Goal: Task Accomplishment & Management: Complete application form

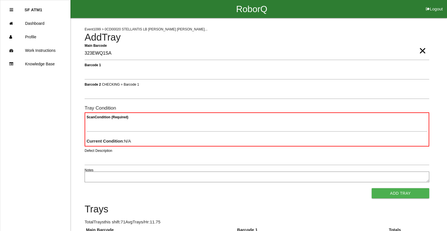
drag, startPoint x: 270, startPoint y: 27, endPoint x: 241, endPoint y: 53, distance: 38.5
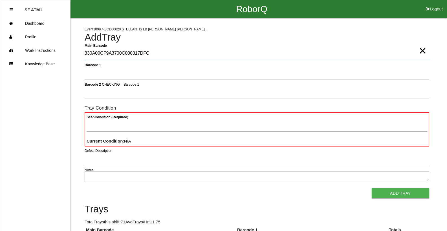
type Barcode "330A00CF9A3700C000317DFC"
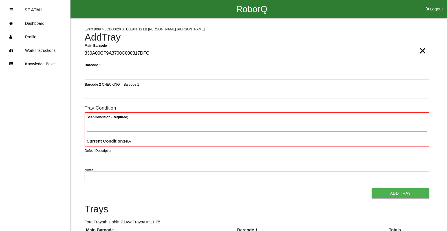
click at [423, 50] on span "×" at bounding box center [422, 44] width 7 height 11
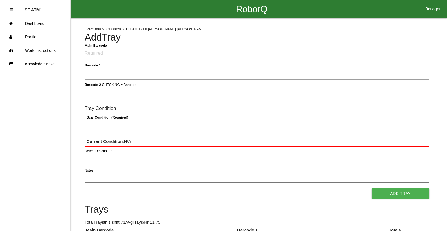
click at [420, 62] on div "Main Barcode" at bounding box center [257, 55] width 345 height 16
click at [419, 55] on Barcode "Main Barcode" at bounding box center [257, 53] width 345 height 13
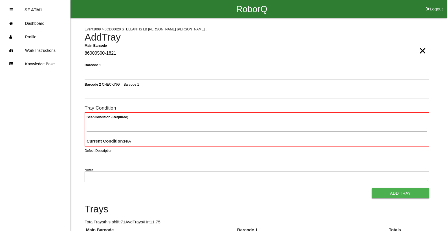
type Barcode "86000500-1821"
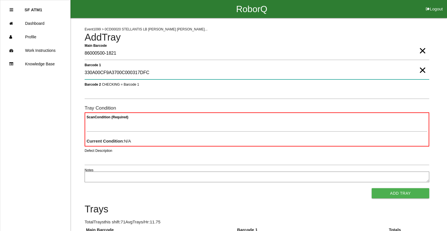
type 1 "330A00CF9A3700C000317DFC"
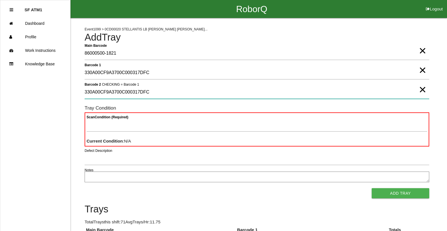
type 2 "330A00CF9A3700C000317DFC"
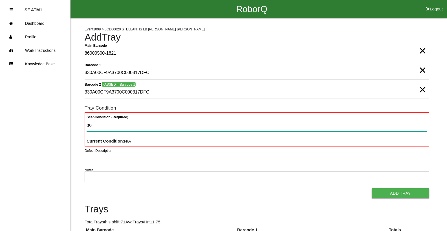
type Condition "goo"
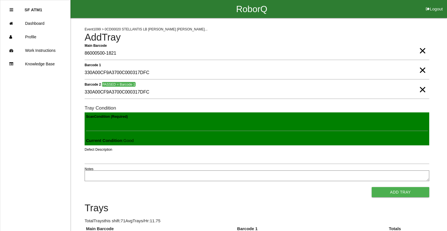
click at [372, 187] on button "Add Tray" at bounding box center [401, 192] width 58 height 10
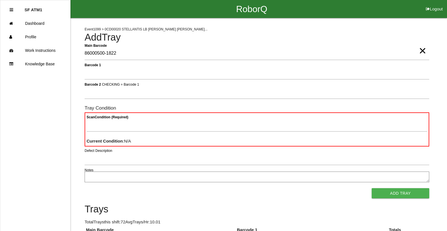
type Barcode "86000500-1822"
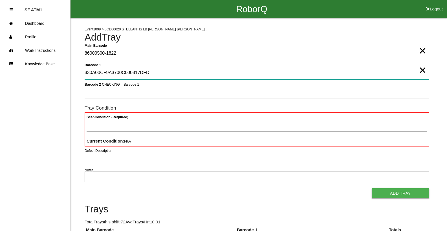
type 1 "330A00CF9A3700C000317DFD"
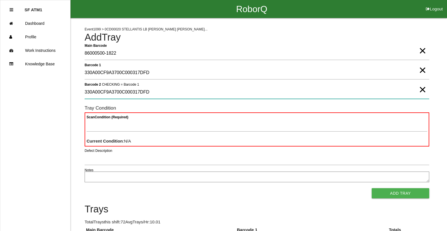
type 2 "330A00CF9A3700C000317DFD"
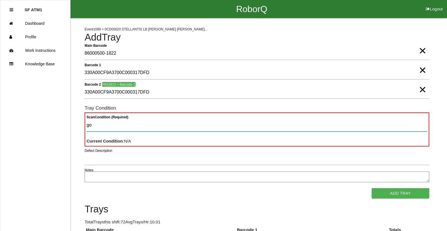
type Condition "goo"
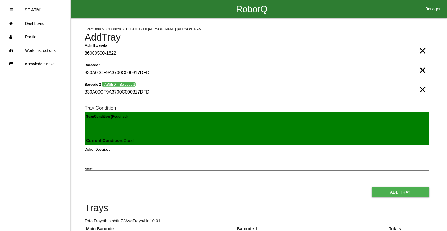
click at [372, 187] on button "Add Tray" at bounding box center [401, 192] width 58 height 10
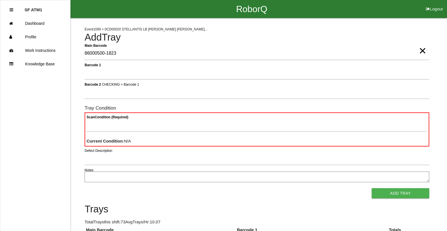
type Barcode "86000500-1823"
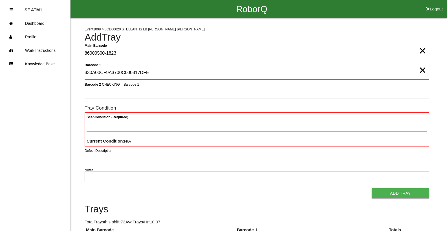
type 1 "330A00CF9A3700C000317DFE"
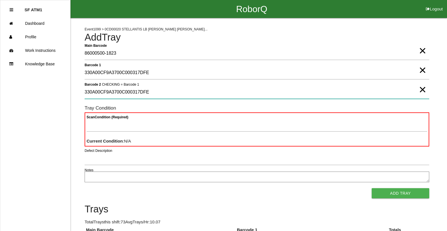
type 2 "330A00CF9A3700C000317DFE"
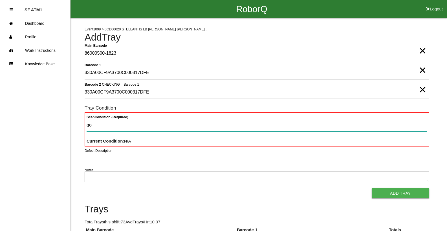
type Condition "goo"
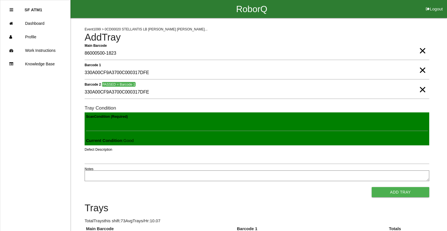
click at [372, 187] on button "Add Tray" at bounding box center [401, 192] width 58 height 10
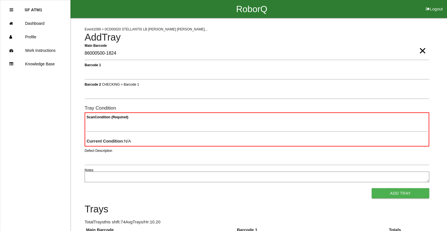
type Barcode "86000500-1824"
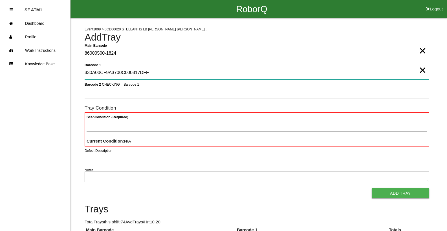
type 1 "330A00CF9A3700C000317DFF"
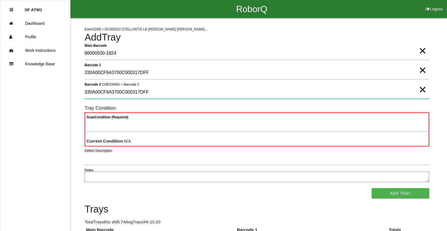
type 2 "330A00CF9A3700C000317DFF"
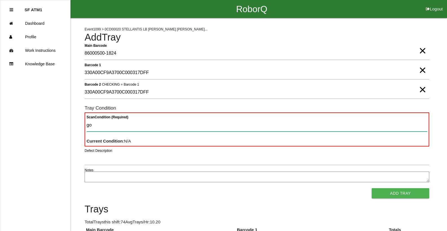
type Condition "goo"
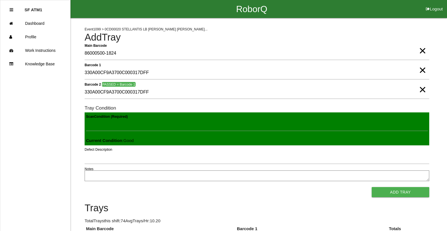
click at [372, 187] on button "Add Tray" at bounding box center [401, 192] width 58 height 10
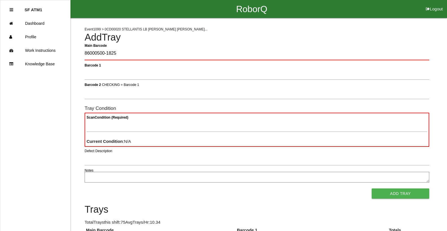
type Barcode "86000500-1825"
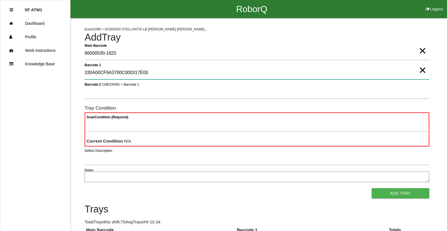
type 1 "330A00CF9A3700C000317E00"
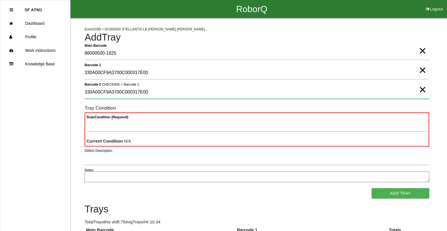
type 2 "330A00CF9A3700C000317E00"
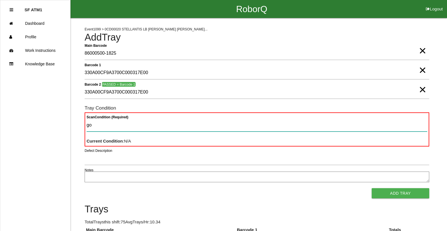
type Condition "goo"
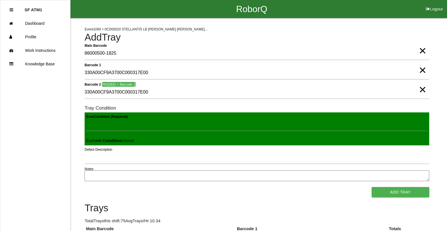
click at [372, 187] on button "Add Tray" at bounding box center [401, 192] width 58 height 10
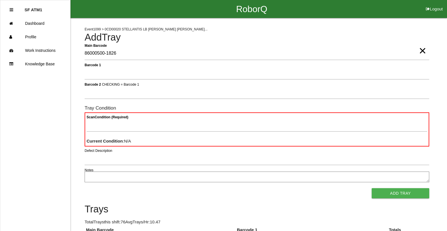
type Barcode "86000500-1826"
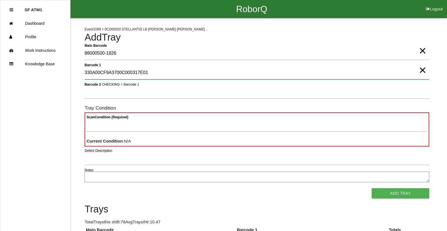
type 1 "330A00CF9A3700C000317E01"
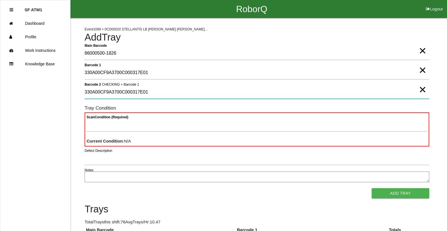
type 2 "330A00CF9A3700C000317E01"
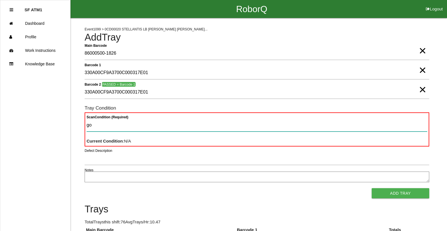
type Condition "goo"
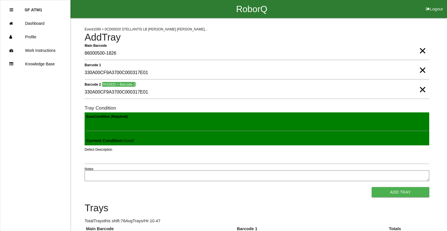
click at [372, 187] on button "Add Tray" at bounding box center [401, 192] width 58 height 10
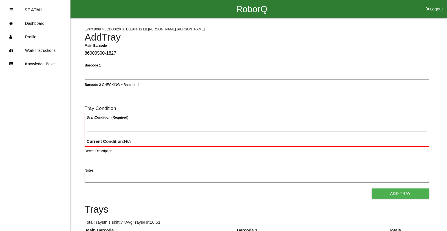
type Barcode "86000500-1827"
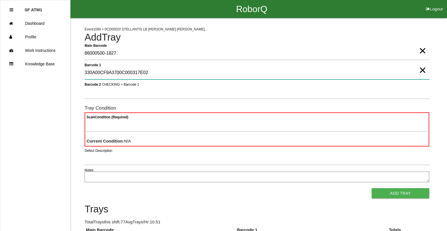
type 1 "330A00CF9A3700C000317E02"
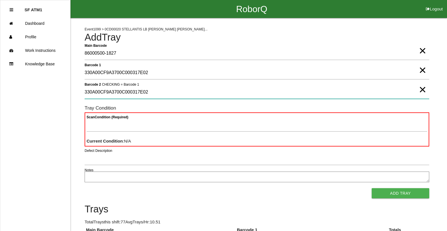
type 2 "330A00CF9A3700C000317E02"
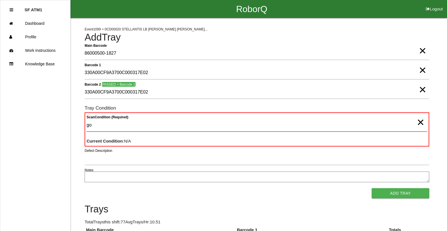
type Condition "goo"
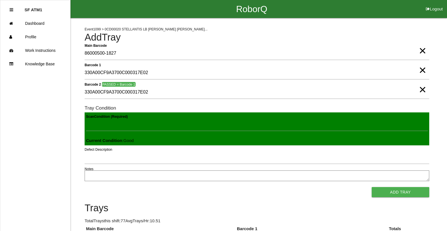
click at [372, 187] on button "Add Tray" at bounding box center [401, 192] width 58 height 10
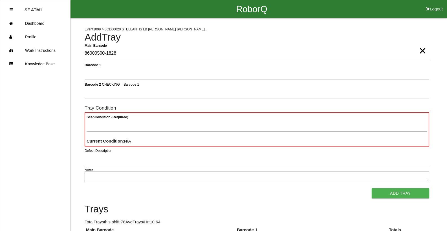
type Barcode "86000500-1828"
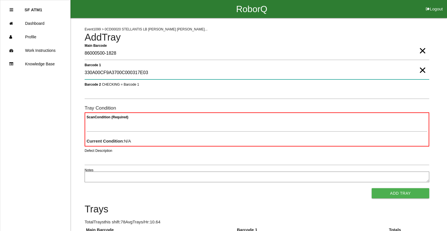
type 1 "330A00CF9A3700C000317E03"
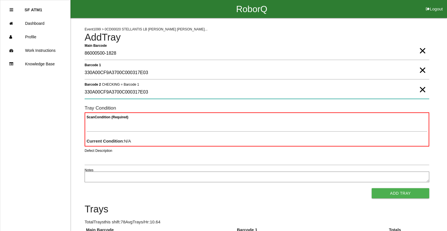
type 2 "330A00CF9A3700C000317E03"
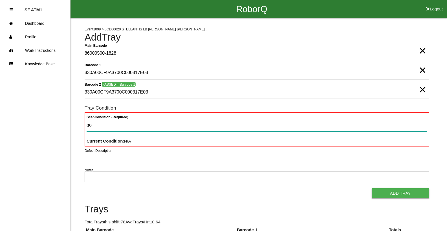
type Condition "goo"
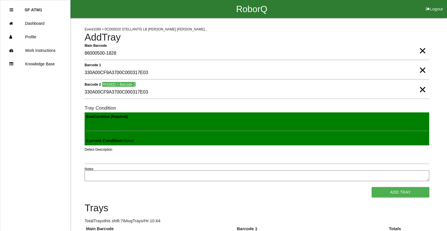
click at [372, 187] on button "Add Tray" at bounding box center [401, 192] width 58 height 10
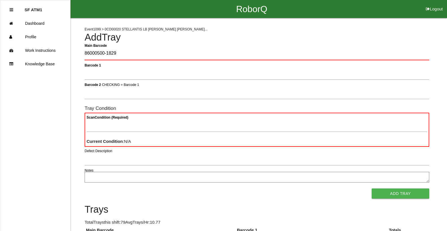
type Barcode "86000500-1829"
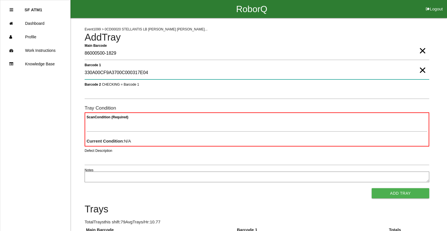
type 1 "330A00CF9A3700C000317E04"
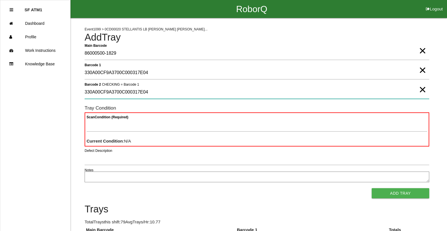
type 2 "330A00CF9A3700C000317E04"
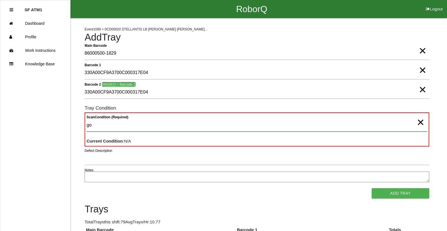
type Condition "goo"
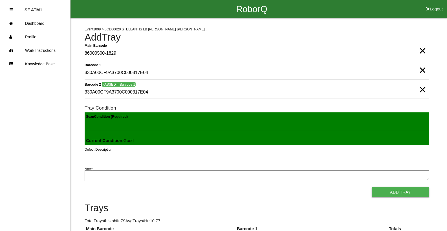
click at [372, 187] on button "Add Tray" at bounding box center [401, 192] width 58 height 10
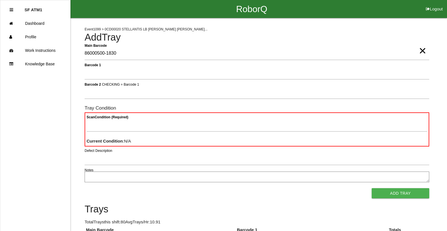
type Barcode "86000500-1830"
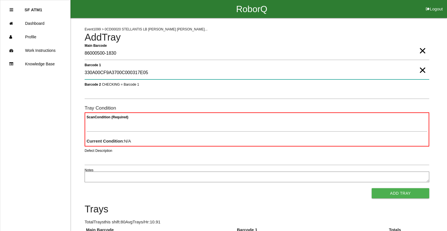
type 1 "330A00CF9A3700C000317E05"
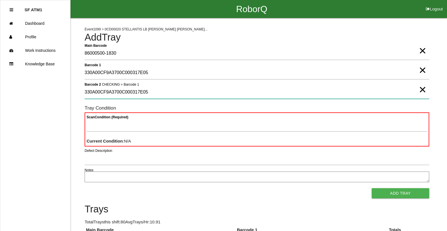
type 2 "330A00CF9A3700C000317E05"
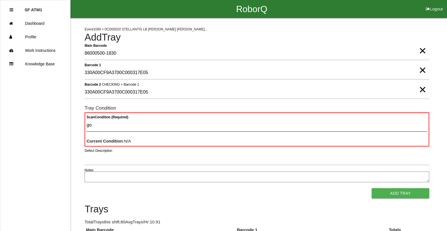
type Condition "goo"
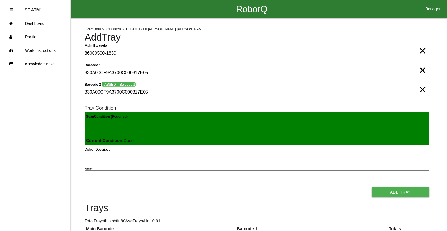
click at [372, 187] on button "Add Tray" at bounding box center [401, 192] width 58 height 10
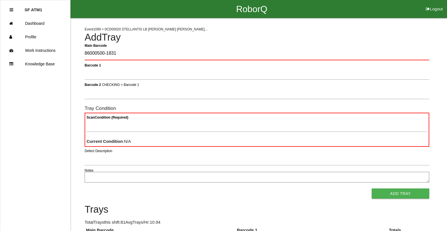
type Barcode "86000500-1831"
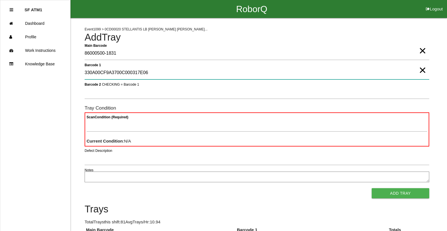
type 1 "330A00CF9A3700C000317E06"
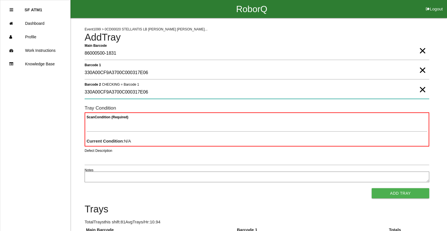
type 2 "330A00CF9A3700C000317E06"
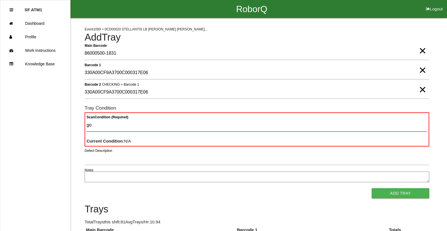
type Condition "goo"
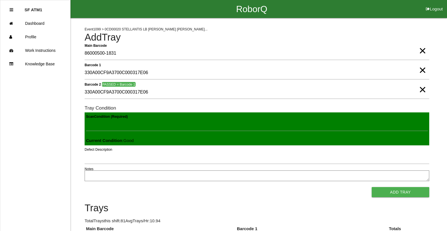
click at [372, 187] on button "Add Tray" at bounding box center [401, 192] width 58 height 10
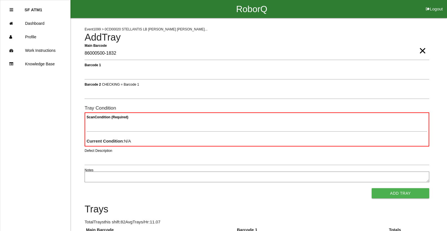
type Barcode "86000500-1832"
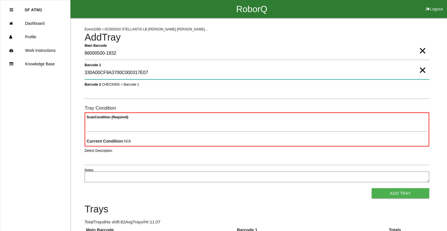
type 1 "330A00CF9A3700C000317E07"
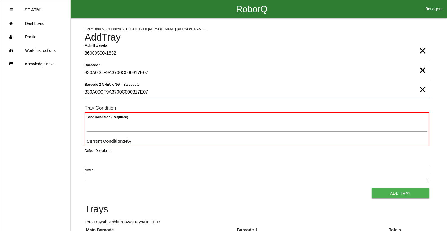
type 2 "330A00CF9A3700C000317E07"
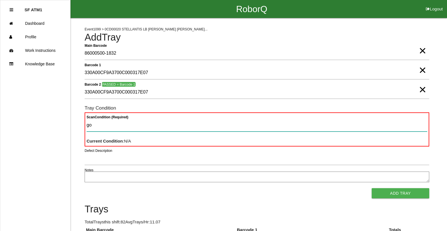
type Condition "goo"
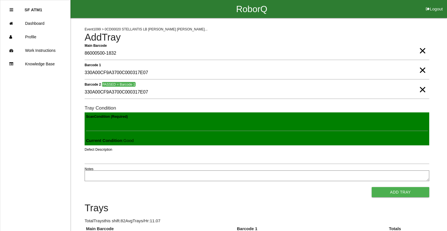
click at [372, 187] on button "Add Tray" at bounding box center [401, 192] width 58 height 10
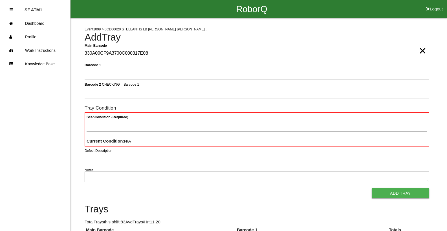
type Barcode "330A00CF9A3700C000317E08"
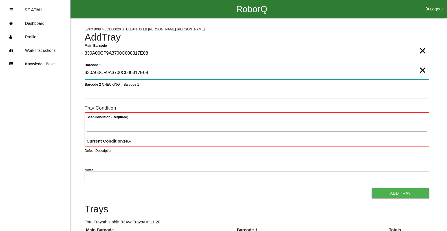
type 1 "330A00CF9A3700C000317E08"
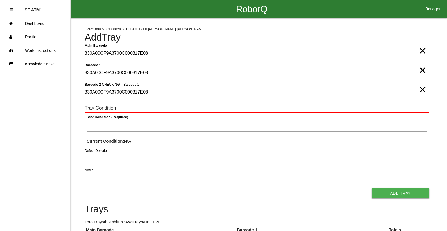
type 2 "330A00CF9A3700C000317E08"
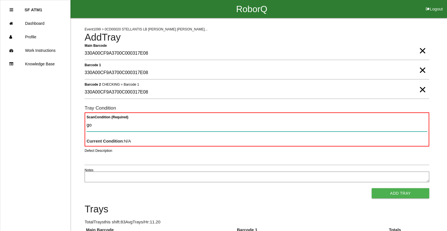
type Condition "goo"
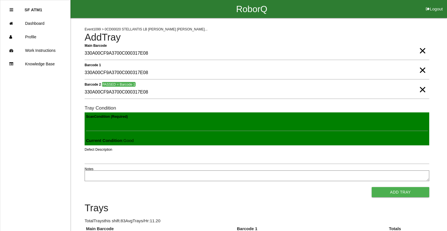
click at [372, 187] on button "Add Tray" at bounding box center [401, 192] width 58 height 10
